Goal: Information Seeking & Learning: Learn about a topic

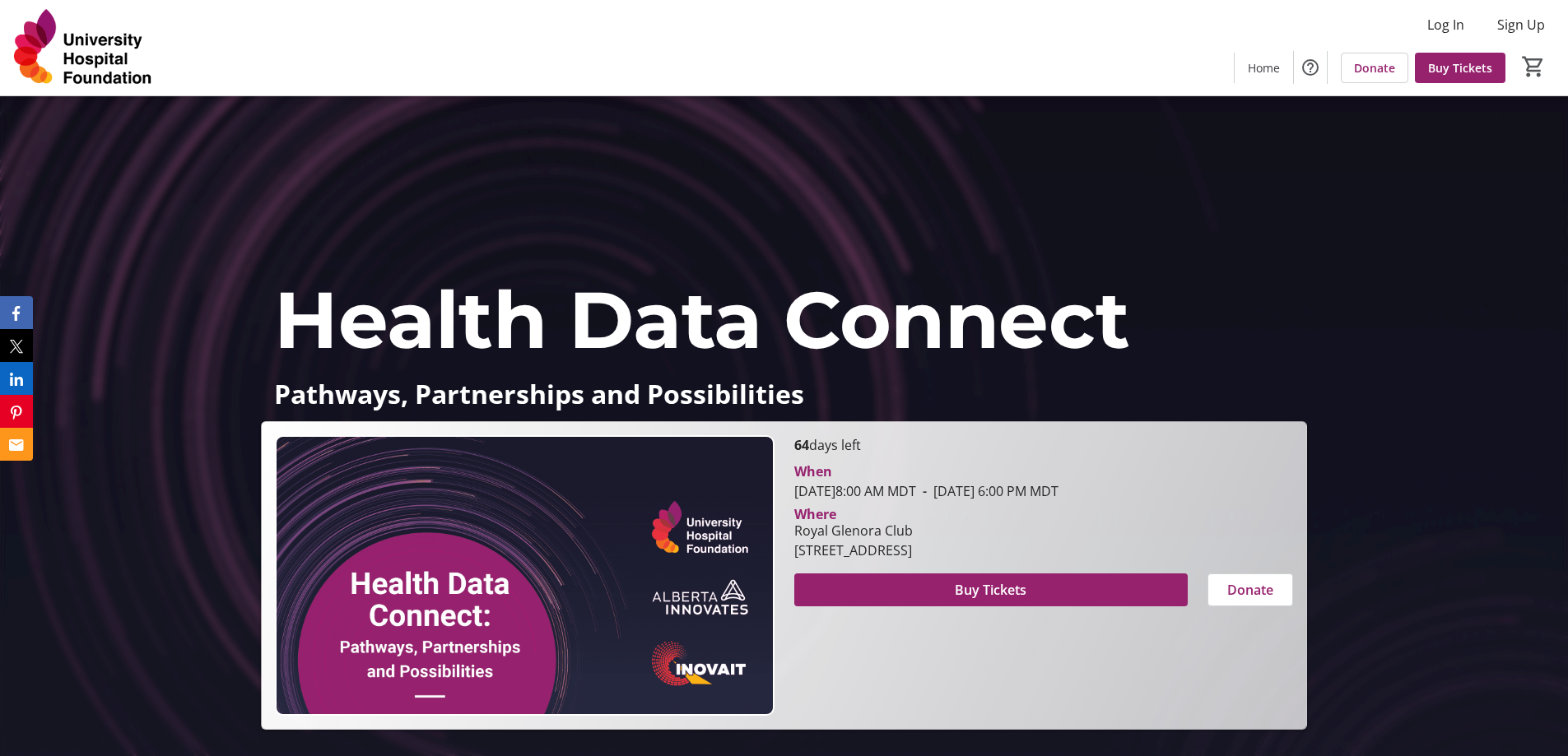
click at [975, 438] on p "64 days left" at bounding box center [1044, 444] width 499 height 20
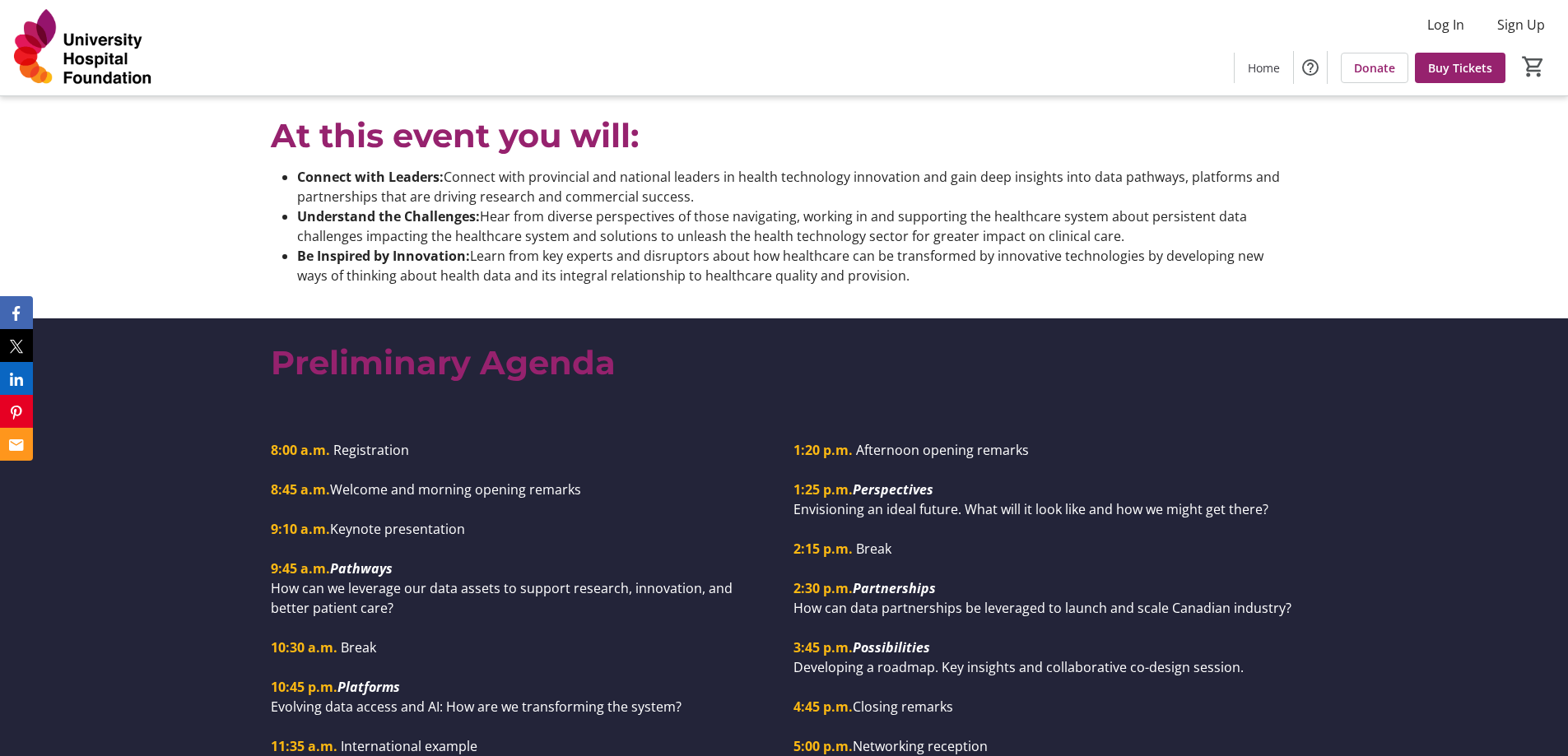
scroll to position [1316, 0]
